Goal: Task Accomplishment & Management: Manage account settings

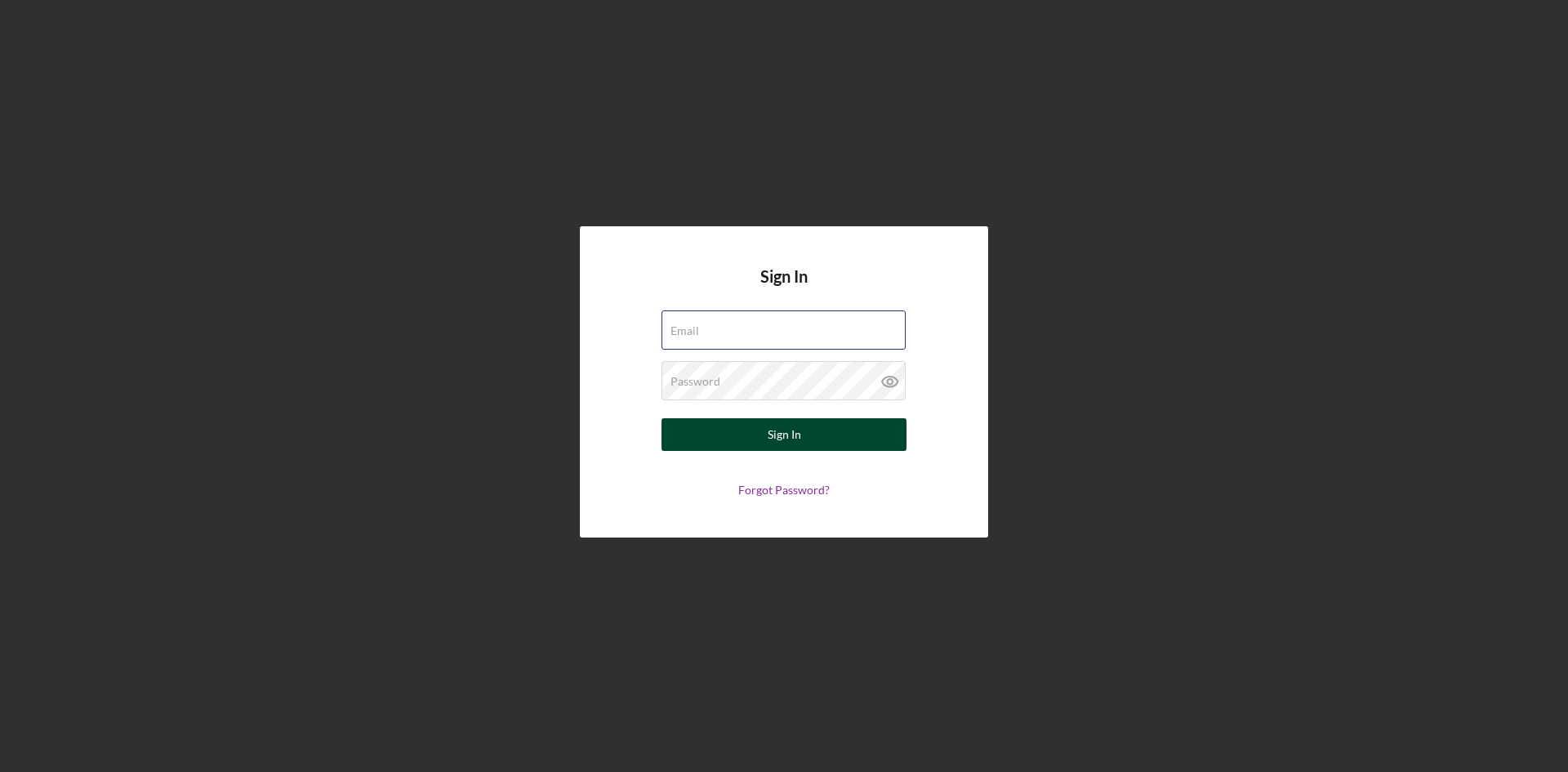
type input "[PERSON_NAME][EMAIL_ADDRESS][DOMAIN_NAME]"
click at [812, 437] on button "Sign In" at bounding box center [783, 435] width 245 height 33
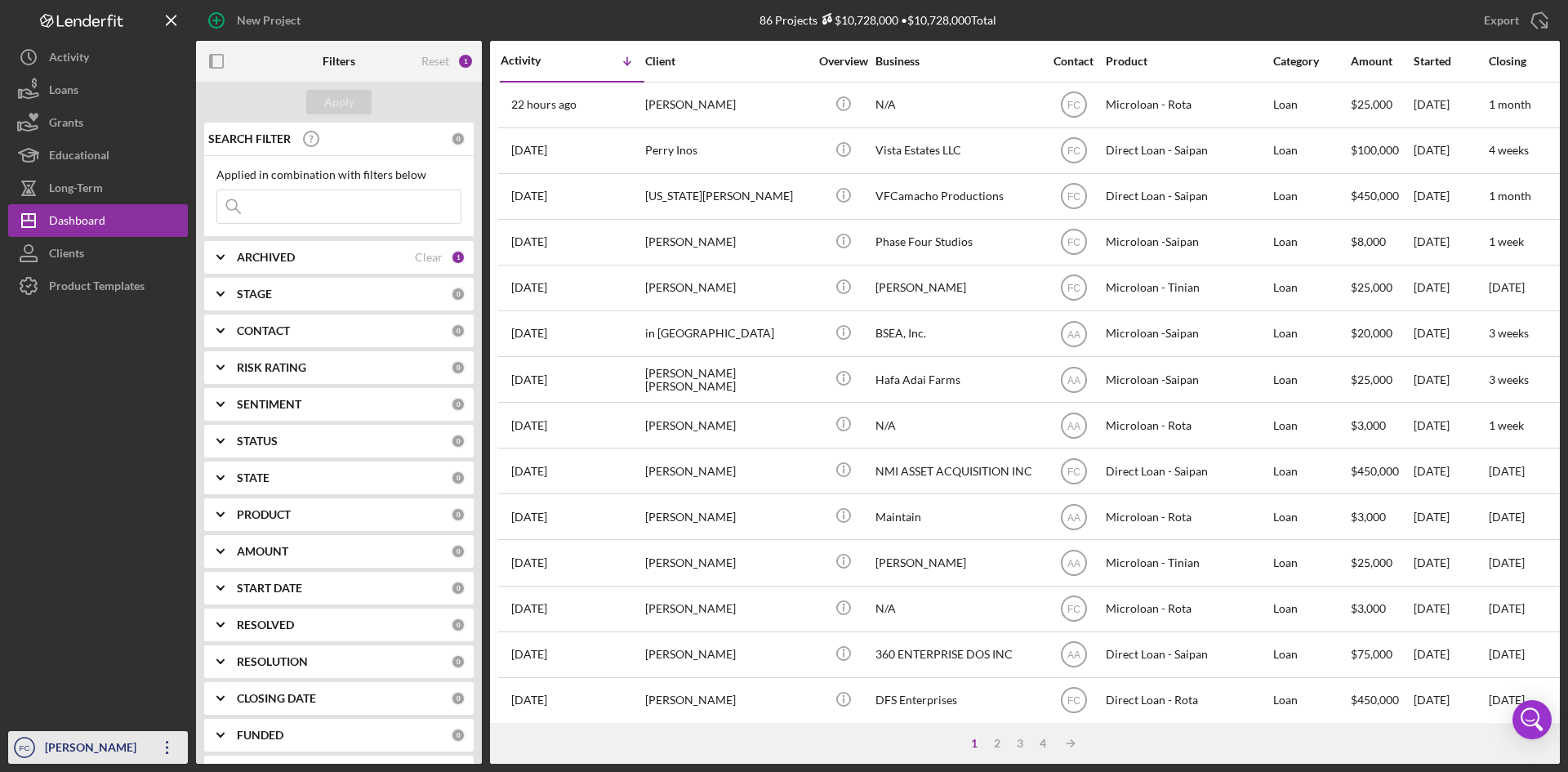
click at [53, 744] on div "[PERSON_NAME]" at bounding box center [94, 749] width 107 height 36
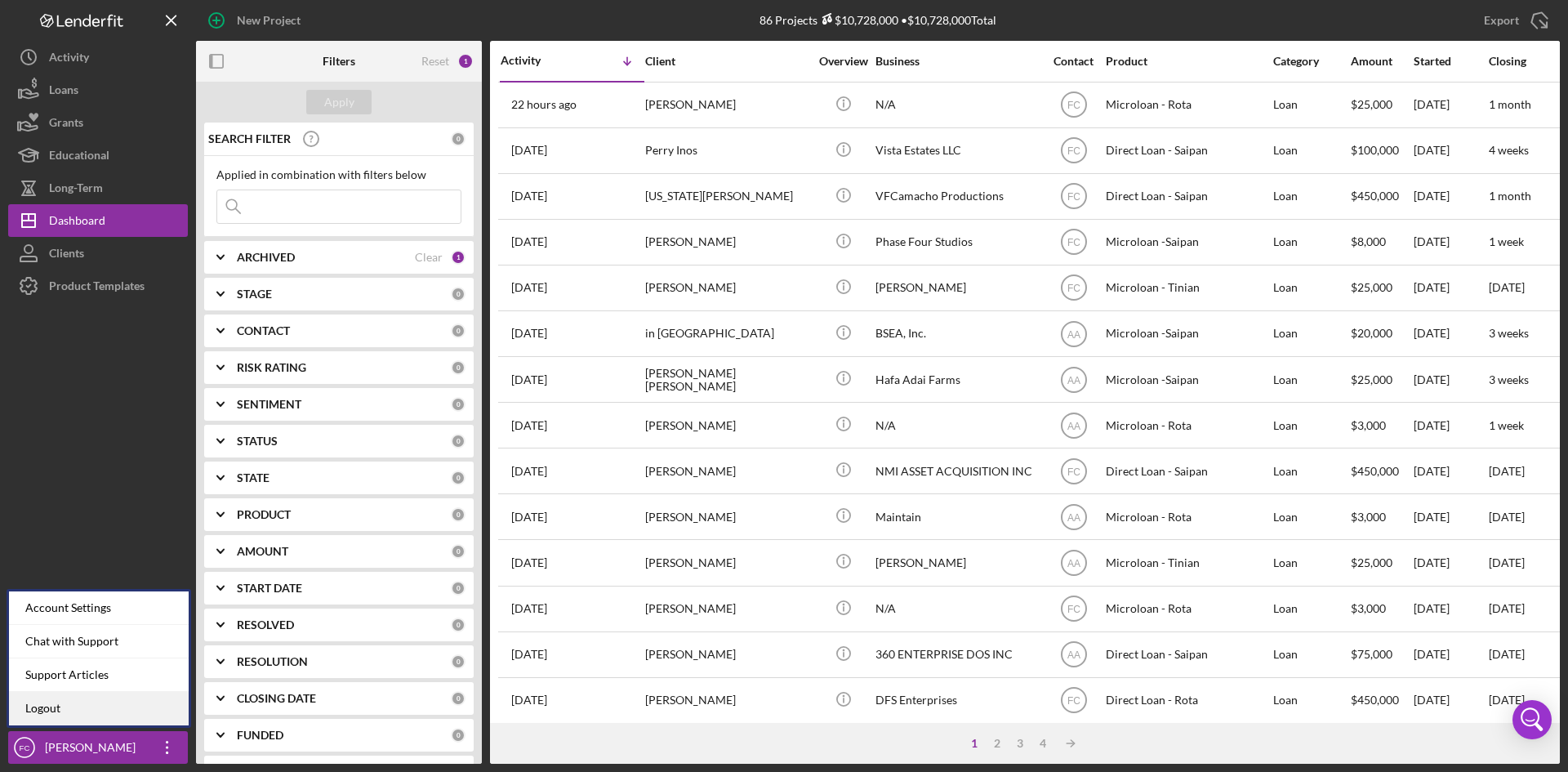
click at [55, 725] on link "Logout" at bounding box center [98, 709] width 179 height 34
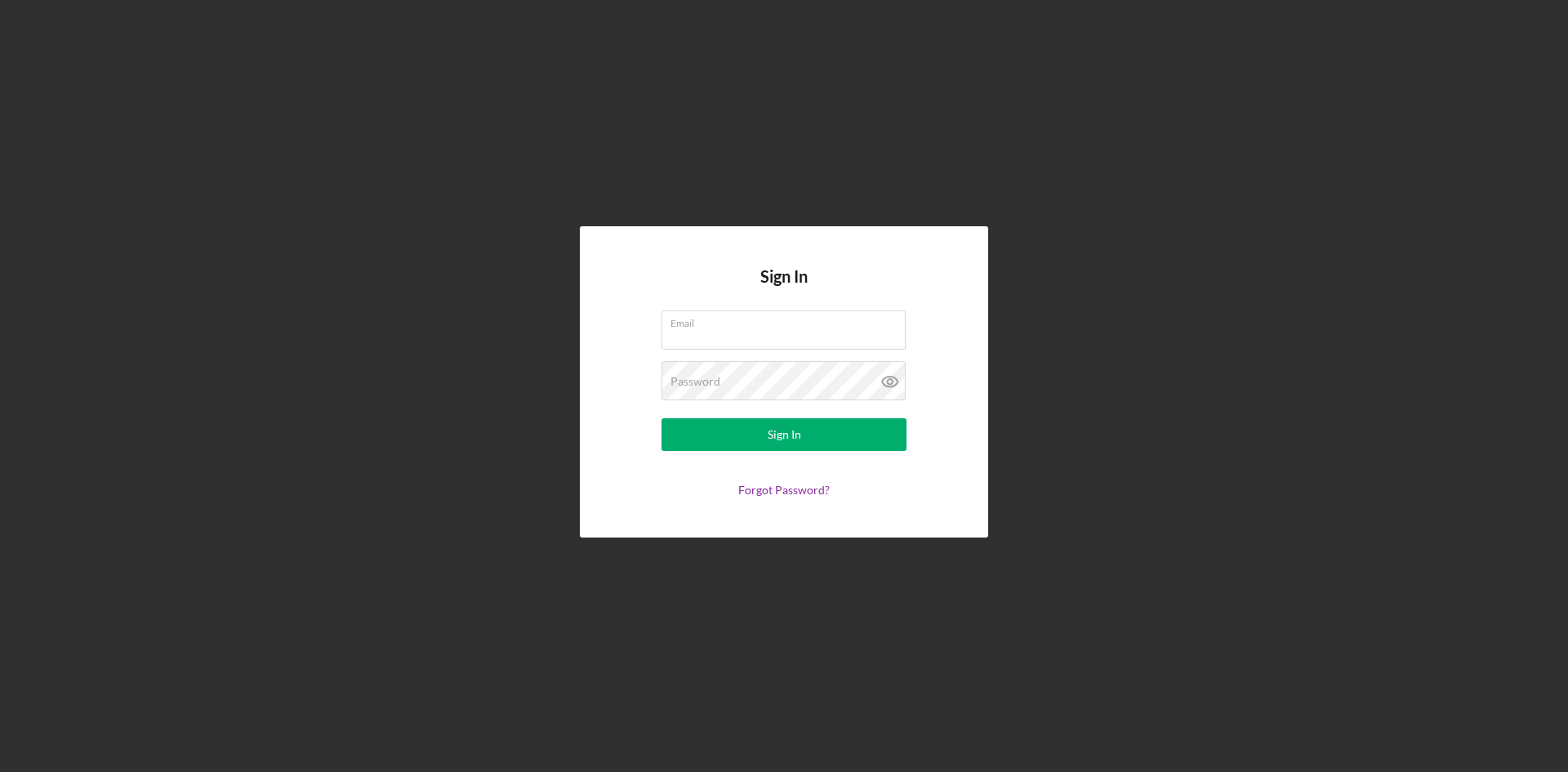
type input "[PERSON_NAME][EMAIL_ADDRESS][DOMAIN_NAME]"
